Goal: Complete application form

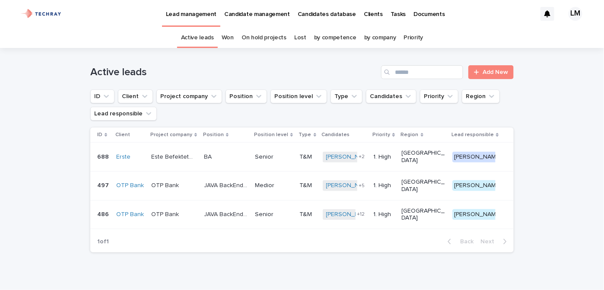
click at [321, 11] on p "Candidates database" at bounding box center [327, 9] width 58 height 18
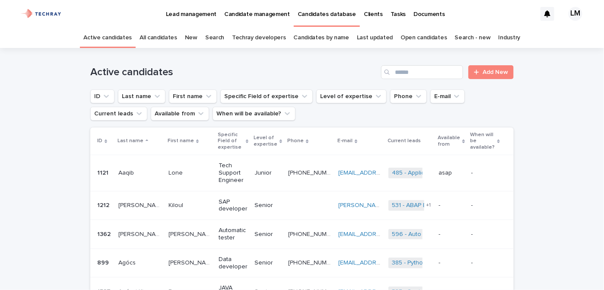
click at [197, 37] on link "New" at bounding box center [191, 38] width 13 height 20
